Goal: Information Seeking & Learning: Learn about a topic

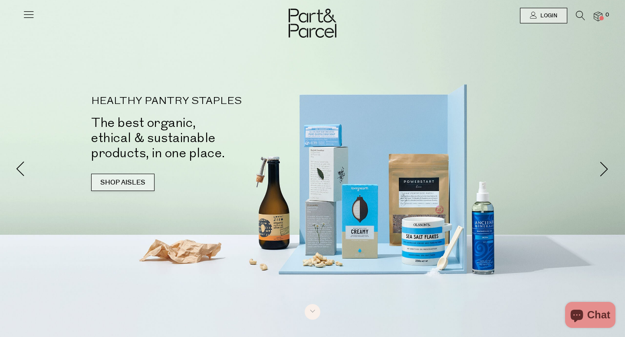
click at [110, 180] on link "SHOP AISLES" at bounding box center [122, 182] width 63 height 17
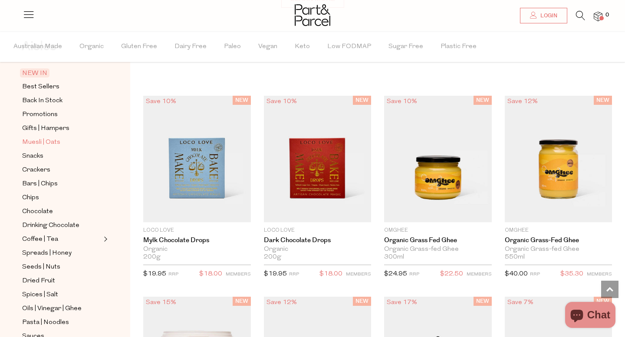
scroll to position [43, 0]
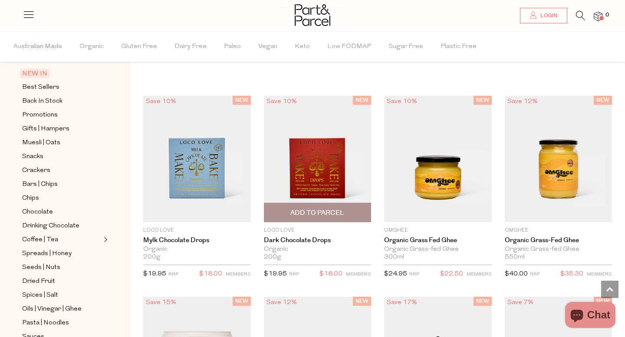
click at [317, 164] on img at bounding box center [318, 159] width 108 height 127
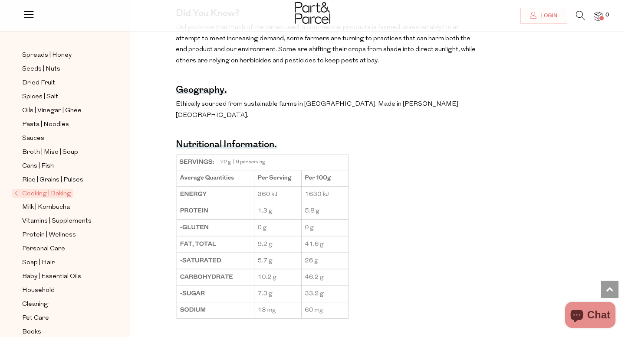
scroll to position [228, 0]
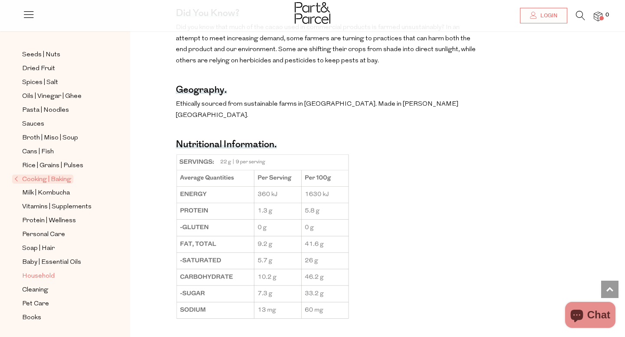
click at [43, 274] on span "Household" at bounding box center [38, 276] width 33 height 10
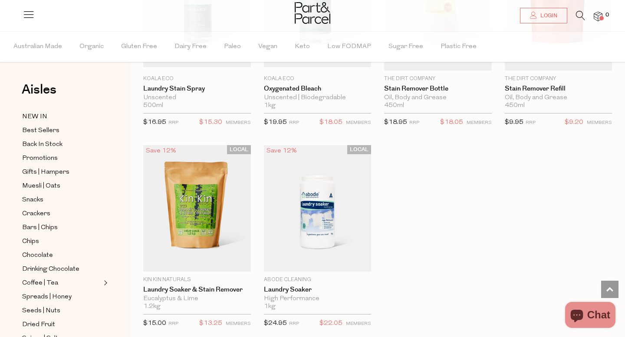
scroll to position [2399, 0]
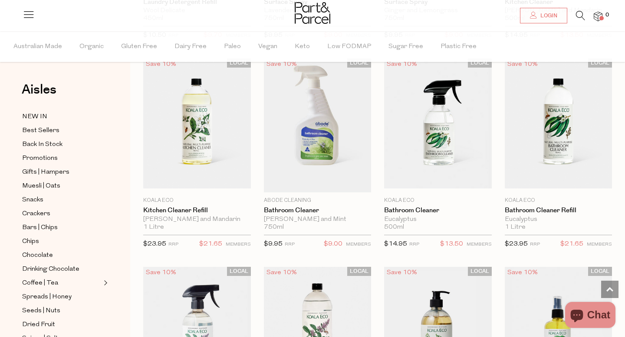
scroll to position [3311, 0]
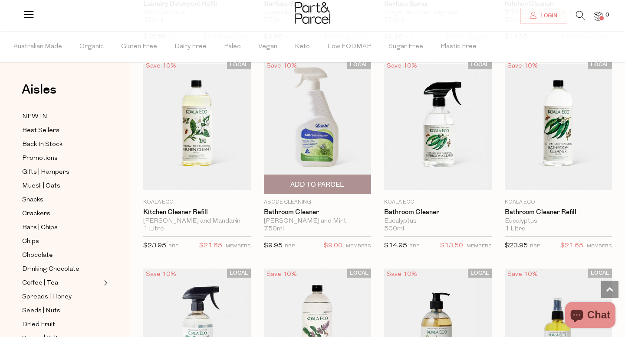
click at [318, 128] on img at bounding box center [318, 127] width 108 height 134
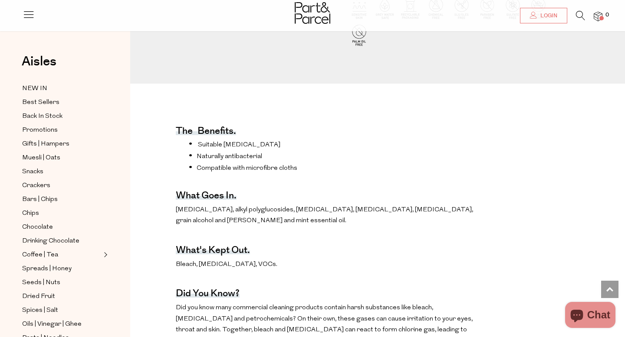
scroll to position [226, 0]
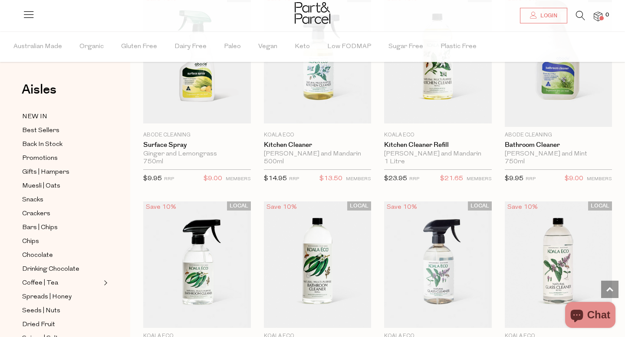
scroll to position [738, 0]
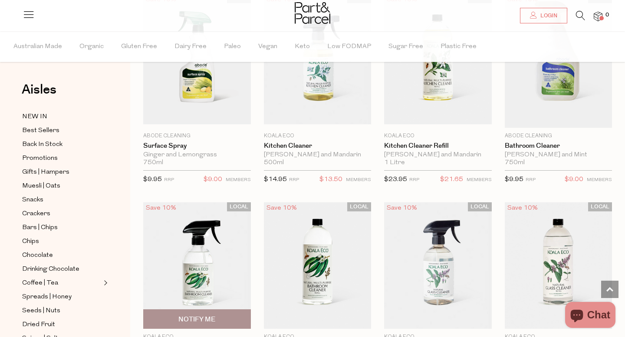
click at [210, 256] on img at bounding box center [197, 266] width 108 height 127
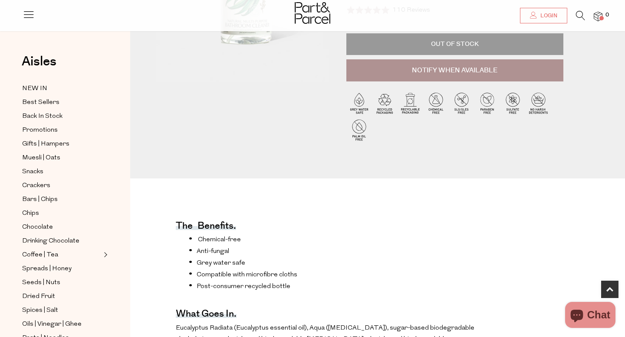
scroll to position [196, 0]
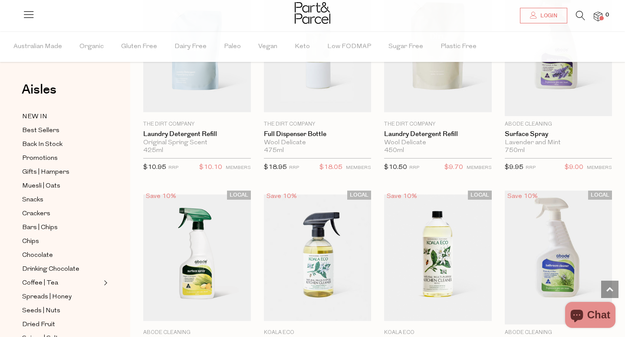
scroll to position [540, 0]
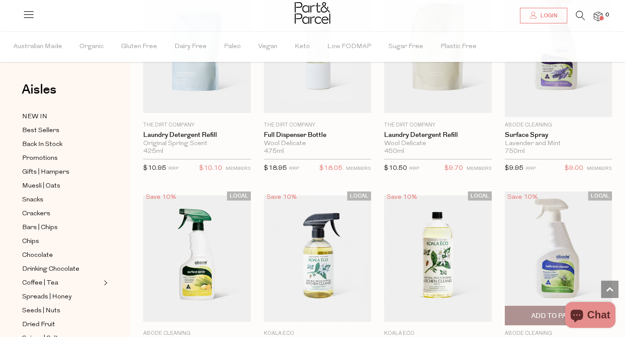
click at [562, 260] on img at bounding box center [558, 259] width 108 height 134
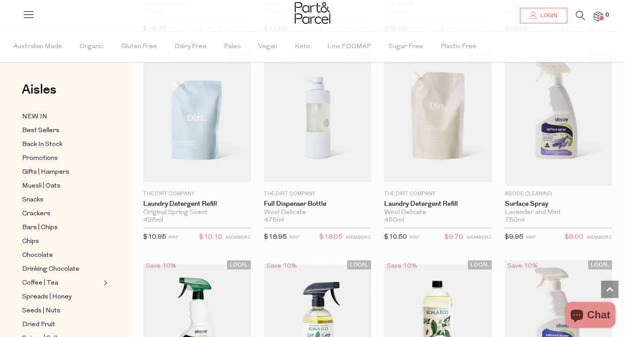
scroll to position [471, 0]
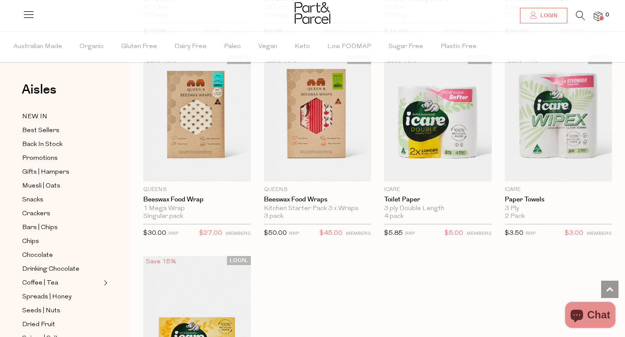
scroll to position [3905, 0]
